Goal: Task Accomplishment & Management: Use online tool/utility

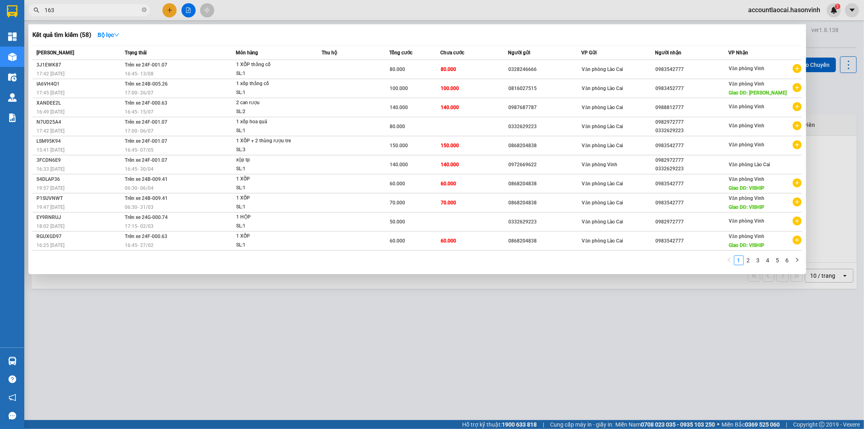
type input "1630"
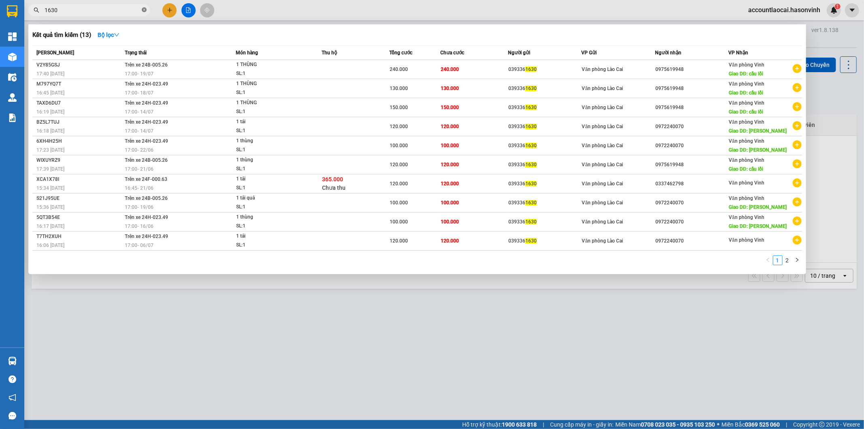
click at [145, 10] on icon "close-circle" at bounding box center [144, 9] width 5 height 5
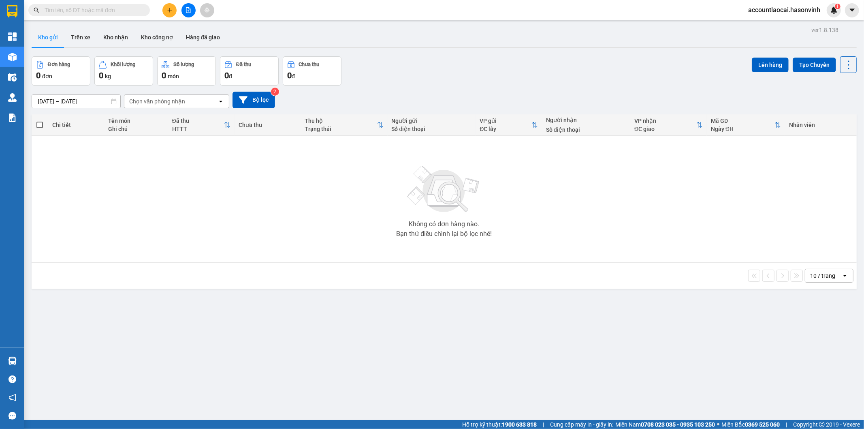
click at [130, 11] on input "text" at bounding box center [93, 10] width 96 height 9
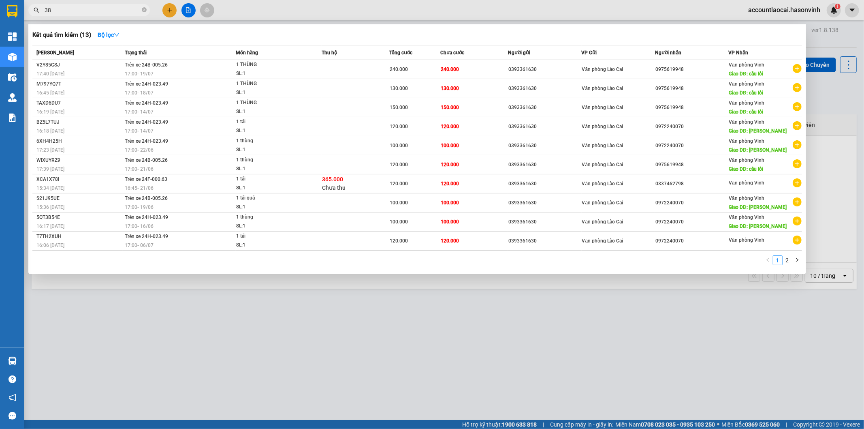
type input "388"
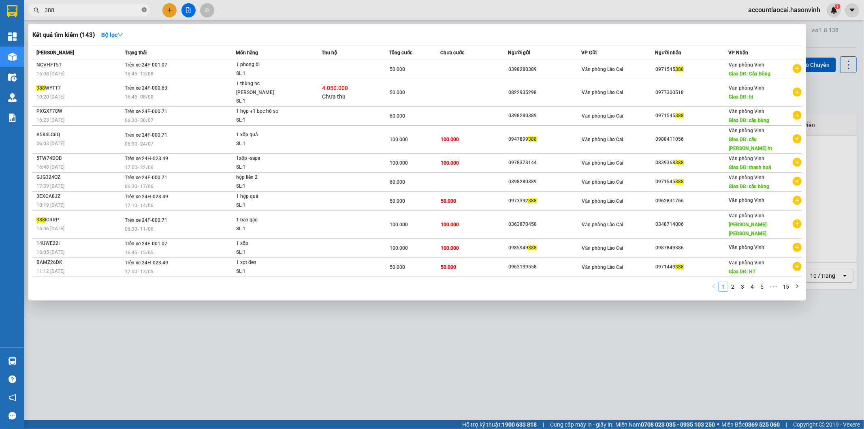
click at [143, 9] on icon "close-circle" at bounding box center [144, 9] width 5 height 5
type input "0"
type input "388"
click at [146, 11] on icon "close-circle" at bounding box center [144, 9] width 5 height 5
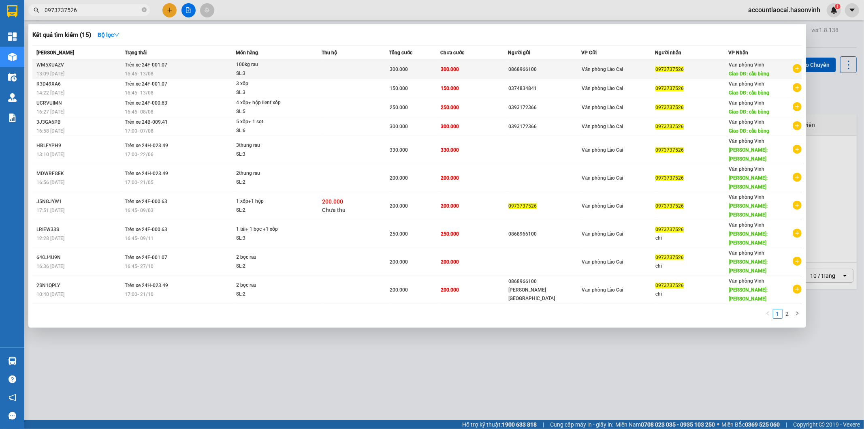
type input "0973737526"
click at [321, 69] on span "100kg [PERSON_NAME]: 3" at bounding box center [278, 68] width 85 height 17
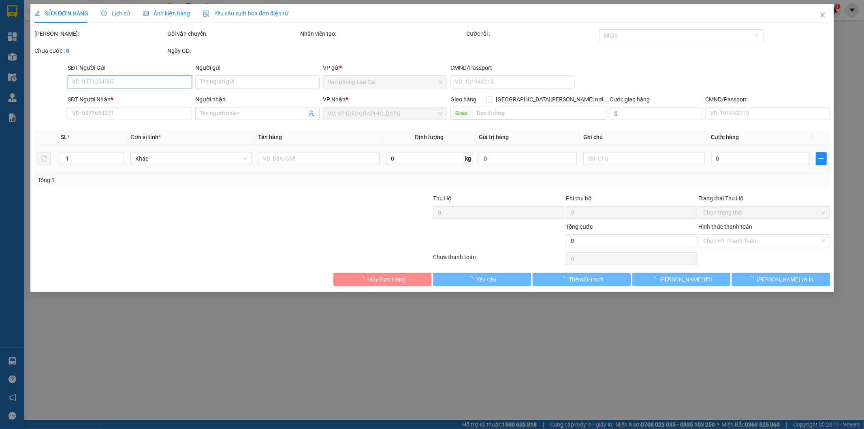
type input "0868966100"
type input "0973737526"
type input "cầu bùng"
type input "300.000"
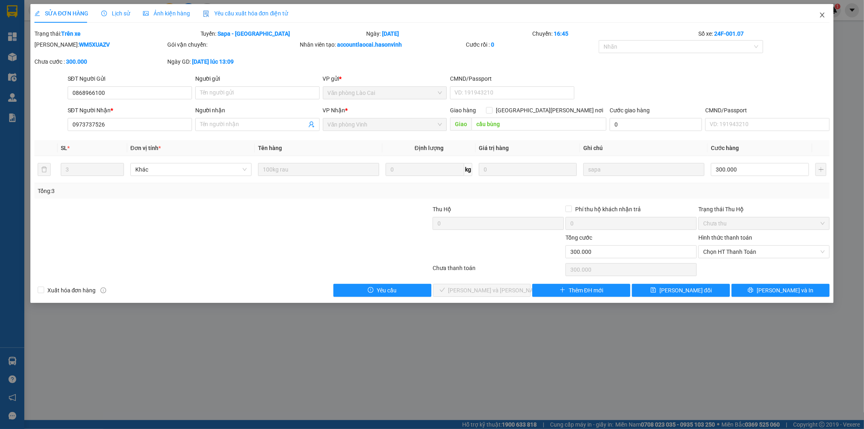
click at [821, 17] on icon "close" at bounding box center [822, 15] width 4 height 5
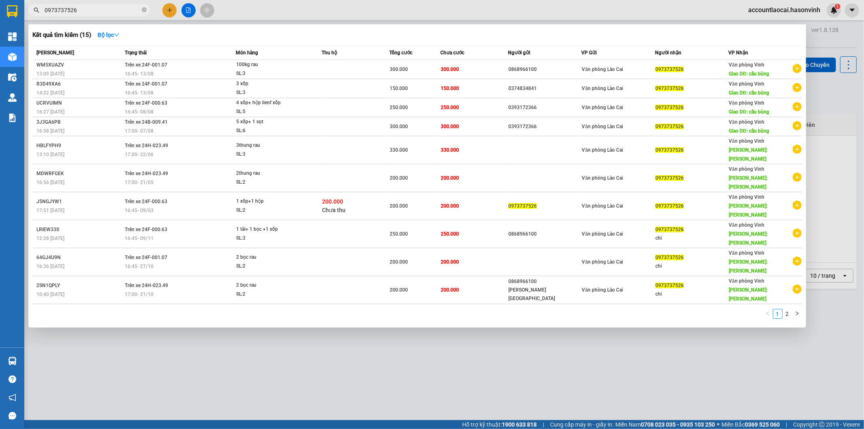
click at [100, 12] on input "0973737526" at bounding box center [93, 10] width 96 height 9
click at [144, 9] on icon "close-circle" at bounding box center [144, 9] width 5 height 5
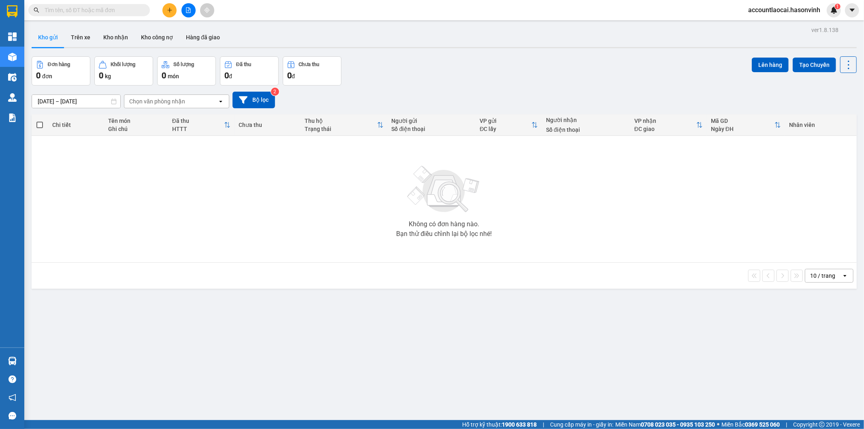
click at [123, 11] on input "text" at bounding box center [93, 10] width 96 height 9
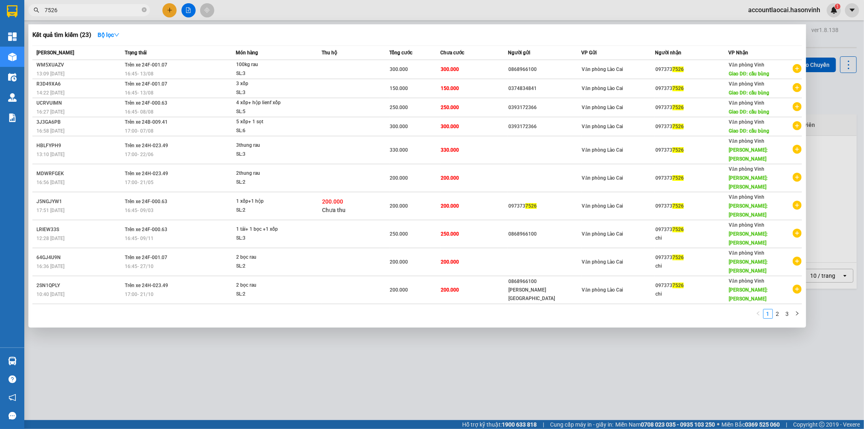
type input "7526"
click at [375, 349] on div at bounding box center [432, 214] width 864 height 429
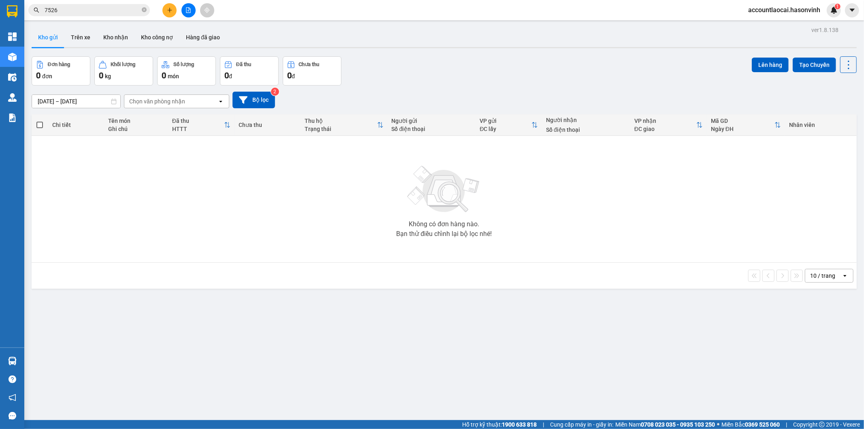
click at [140, 9] on input "7526" at bounding box center [93, 10] width 96 height 9
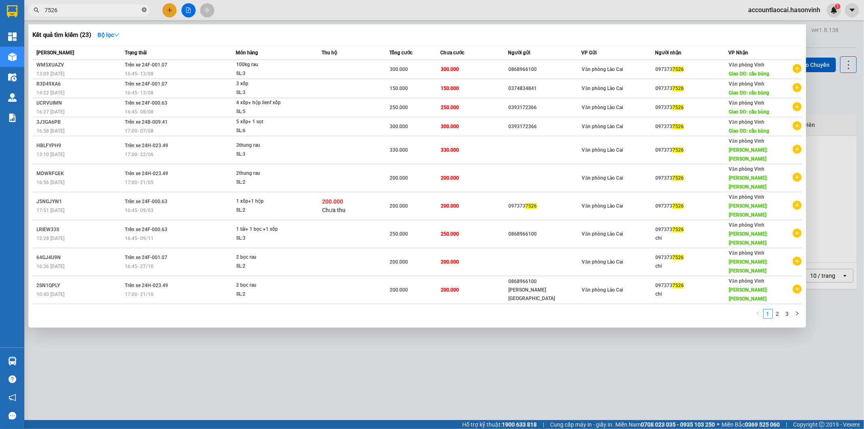
click at [144, 10] on icon "close-circle" at bounding box center [144, 9] width 5 height 5
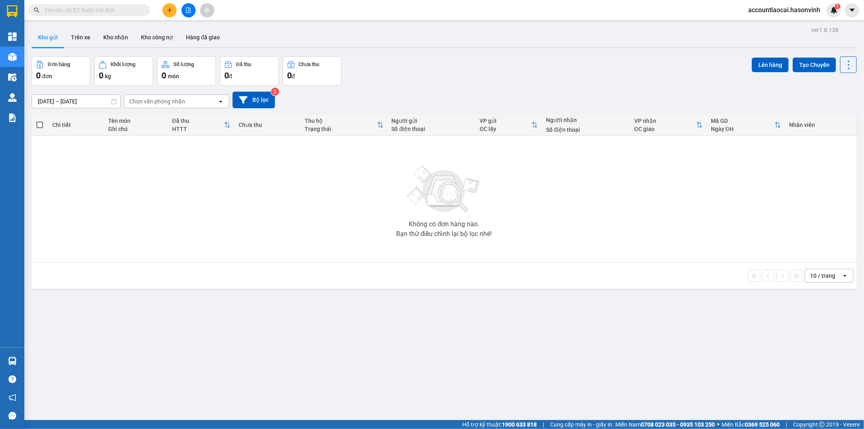
click at [246, 290] on div "ver 1.8.138 Kho gửi Trên xe Kho [PERSON_NAME] công nợ Hàng đã [PERSON_NAME] hàn…" at bounding box center [444, 238] width 832 height 429
click at [123, 6] on input "text" at bounding box center [93, 10] width 96 height 9
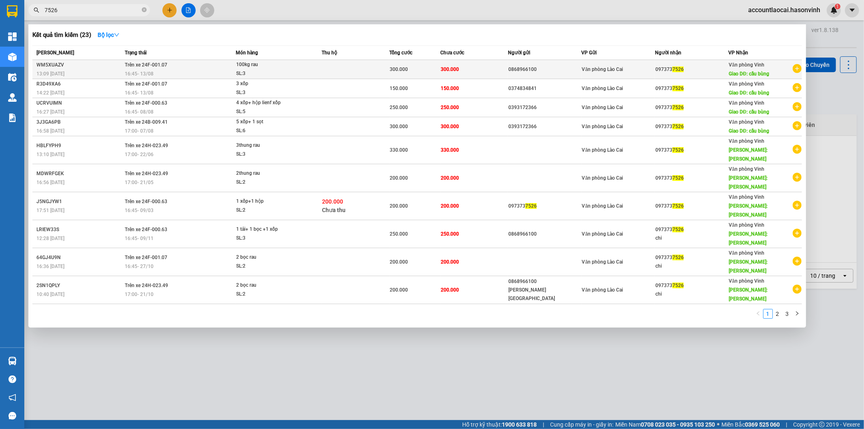
type input "7526"
click at [202, 76] on div "16:45 [DATE]" at bounding box center [180, 73] width 111 height 9
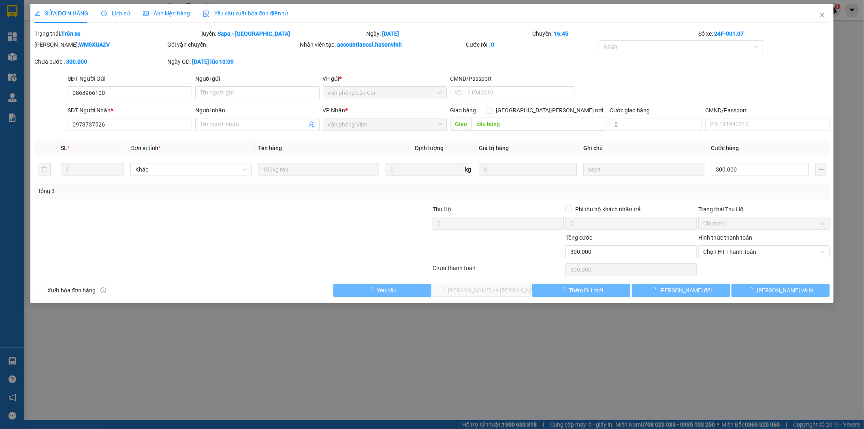
type input "0868966100"
type input "0973737526"
type input "cầu bùng"
type input "300.000"
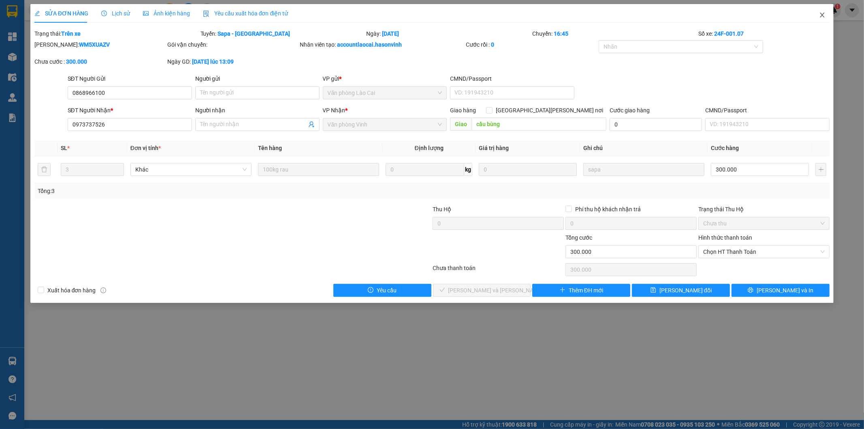
click at [825, 16] on icon "close" at bounding box center [822, 15] width 6 height 6
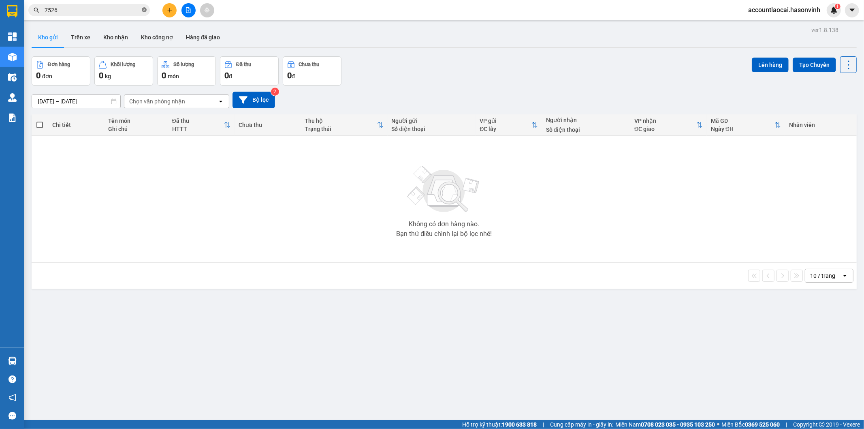
click at [143, 11] on icon "close-circle" at bounding box center [144, 9] width 5 height 5
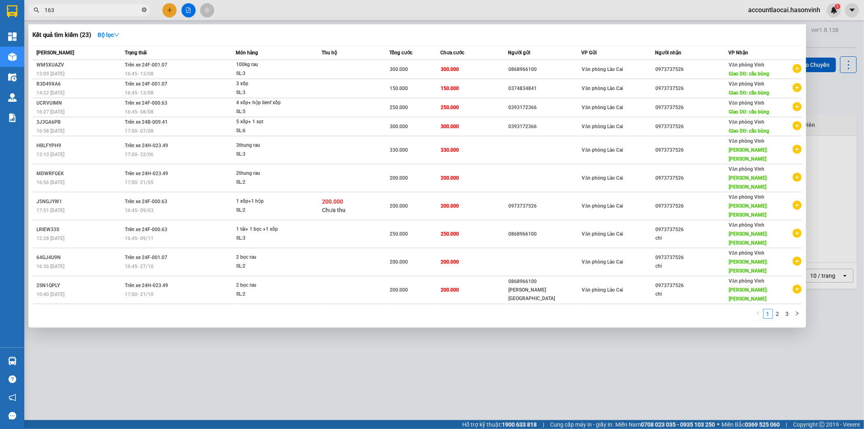
type input "1630"
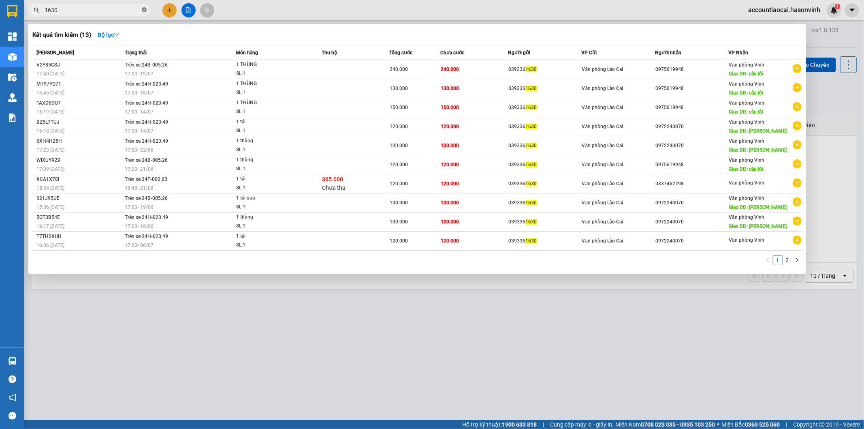
click at [143, 8] on icon "close-circle" at bounding box center [144, 9] width 5 height 5
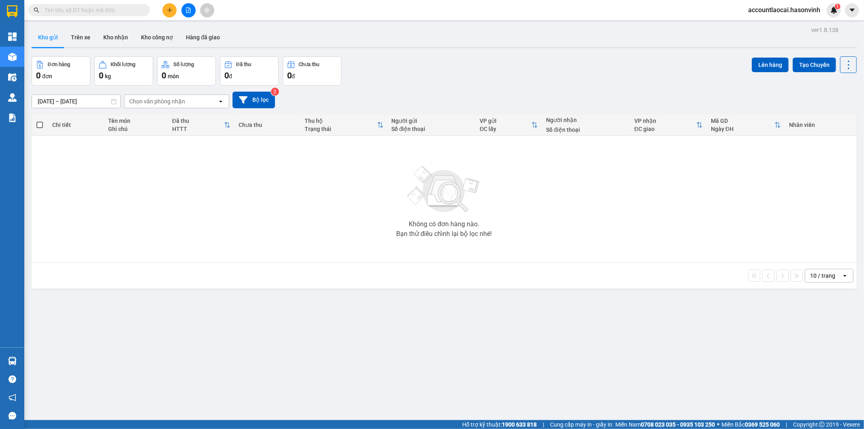
click at [193, 9] on button at bounding box center [188, 10] width 14 height 14
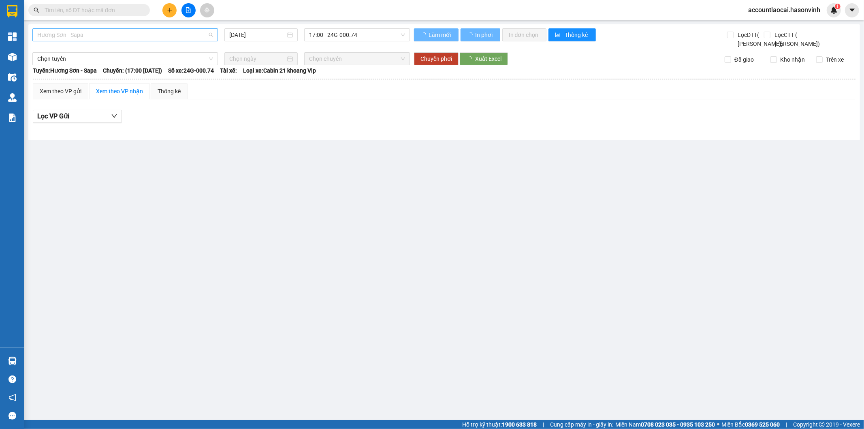
click at [79, 35] on span "Hương Sơn - Sapa" at bounding box center [125, 35] width 176 height 12
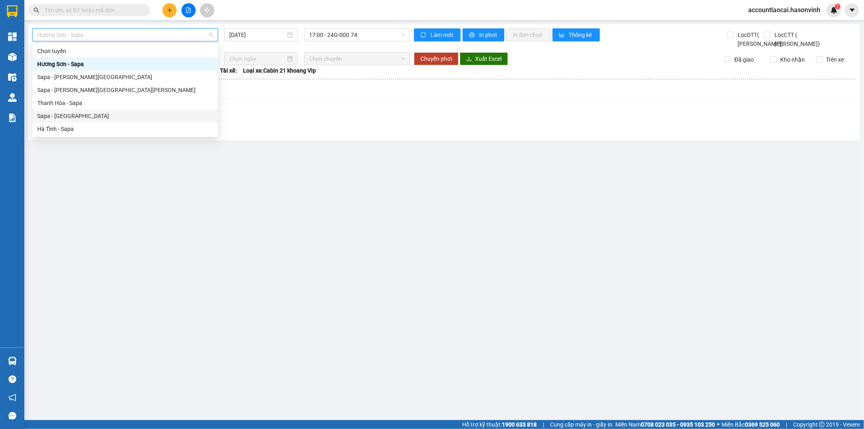
click at [68, 112] on div "Sapa - [GEOGRAPHIC_DATA]" at bounding box center [125, 115] width 176 height 9
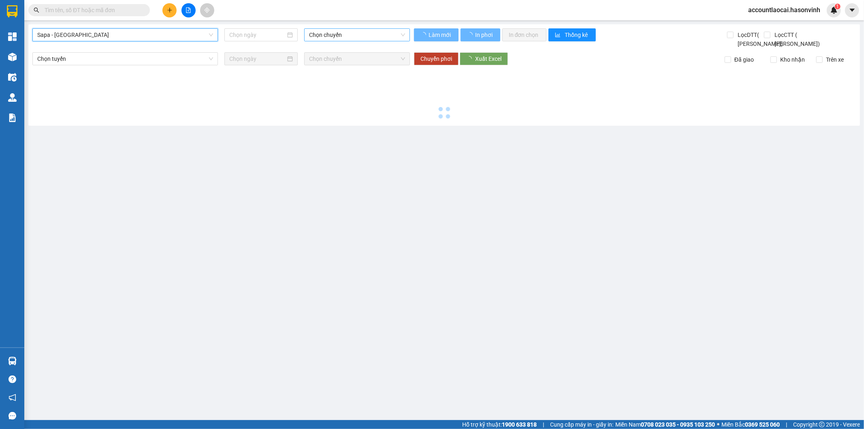
type input "[DATE]"
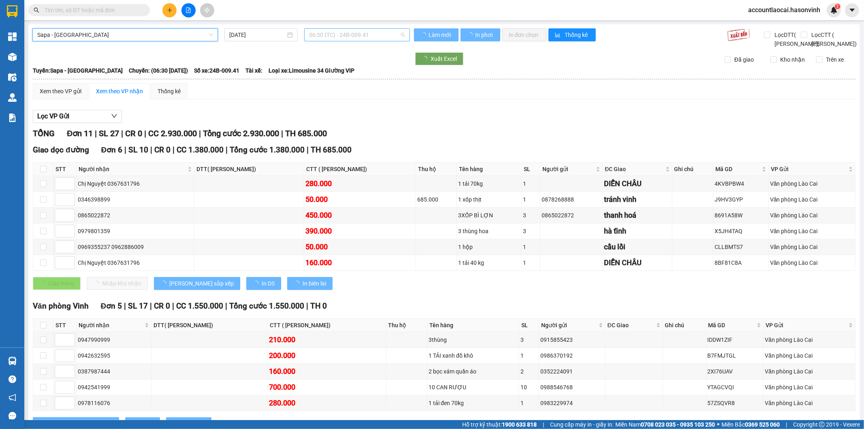
click at [345, 33] on span "06:30 (TC) - 24B-009.41" at bounding box center [357, 35] width 96 height 12
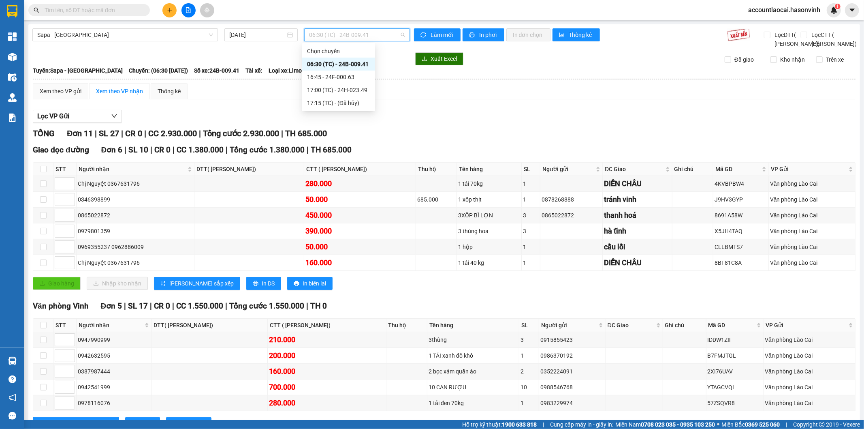
click at [328, 63] on div "06:30 (TC) - 24B-009.41" at bounding box center [338, 64] width 63 height 9
